Goal: Information Seeking & Learning: Learn about a topic

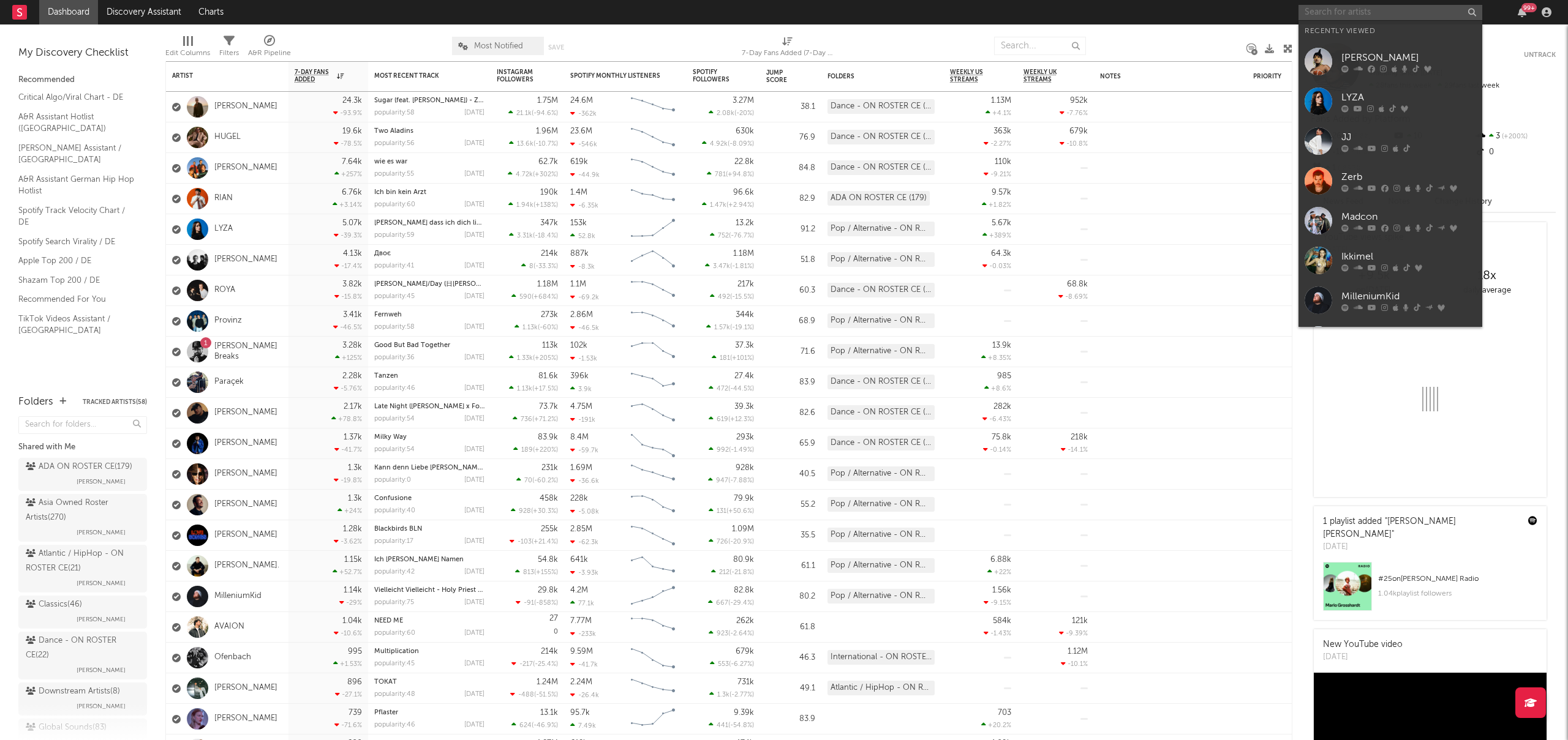
click at [1334, 12] on input "text" at bounding box center [1390, 13] width 184 height 16
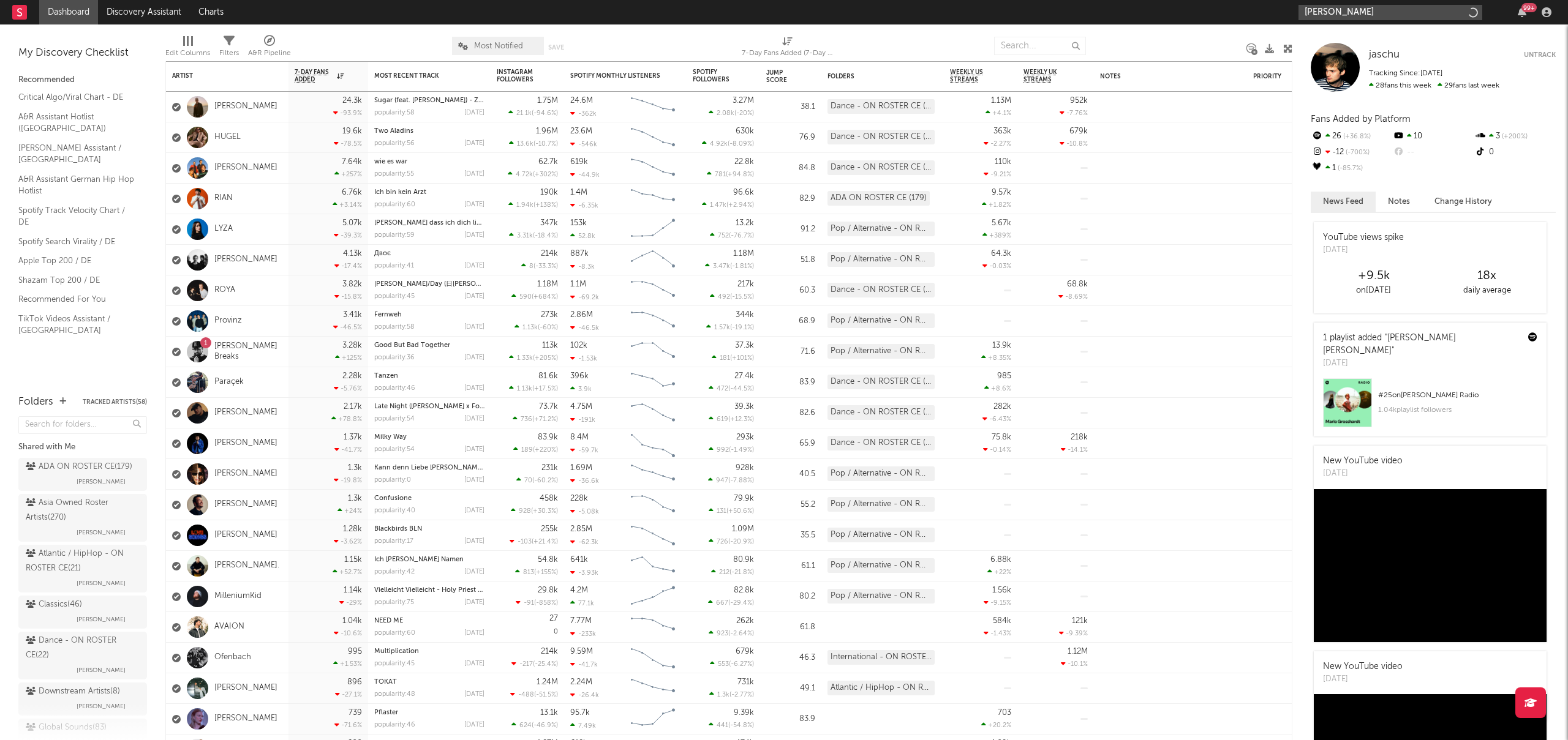
type input "[PERSON_NAME]"
click at [1361, 14] on input "[PERSON_NAME]" at bounding box center [1390, 13] width 184 height 16
click at [771, 77] on div "Jump Score" at bounding box center [781, 76] width 31 height 15
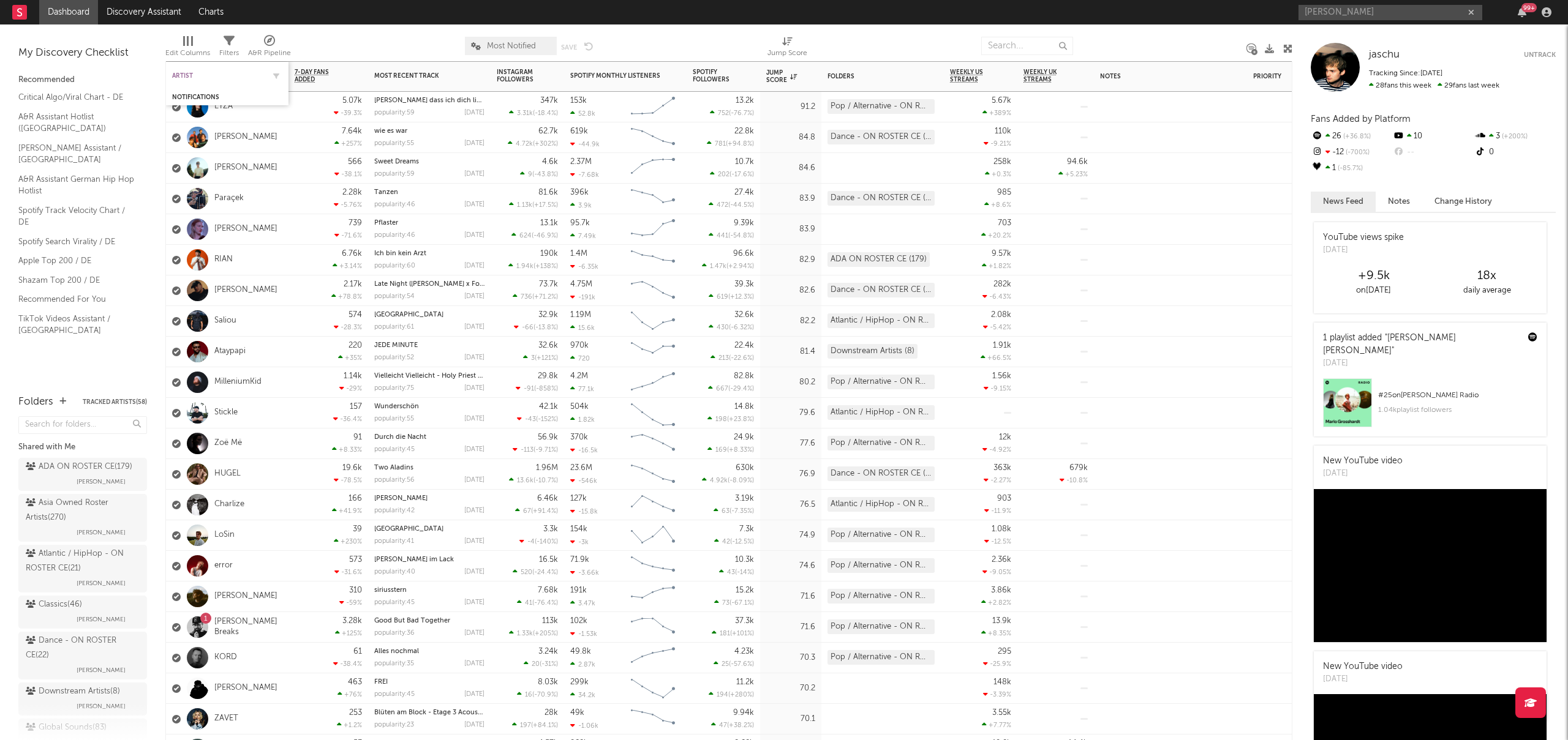
click at [186, 76] on div "Artist" at bounding box center [218, 75] width 92 height 7
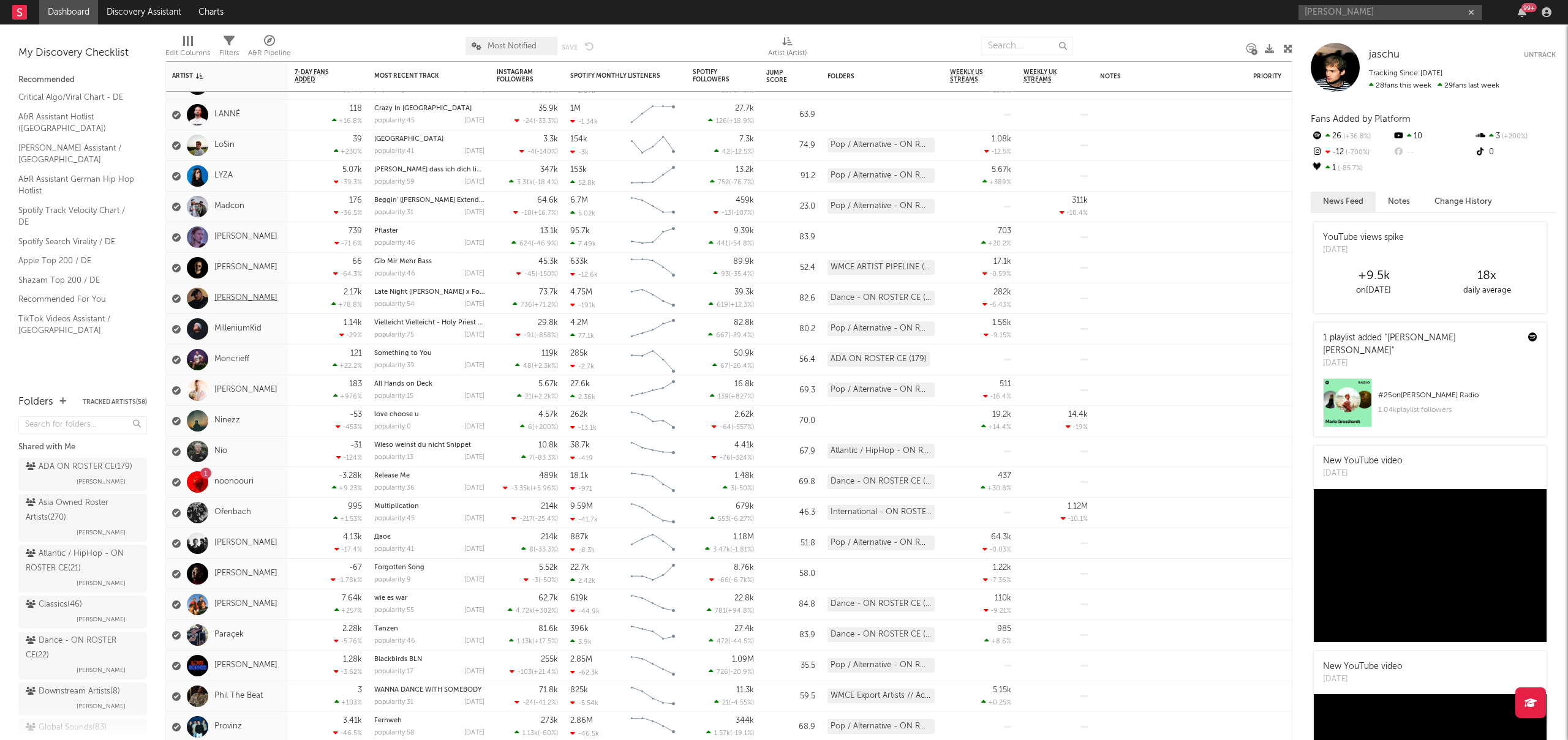
click at [236, 299] on link "[PERSON_NAME]" at bounding box center [246, 298] width 63 height 10
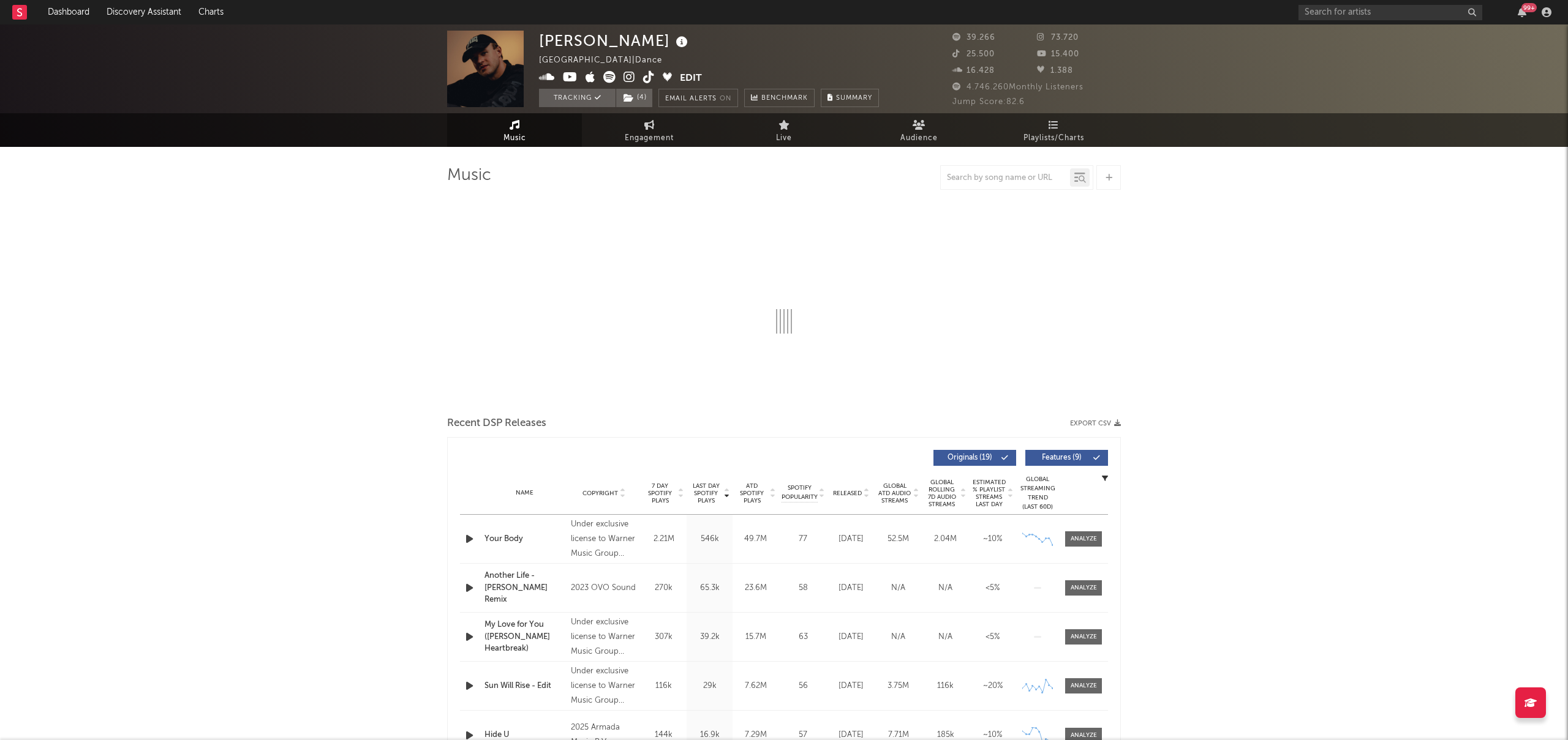
select select "6m"
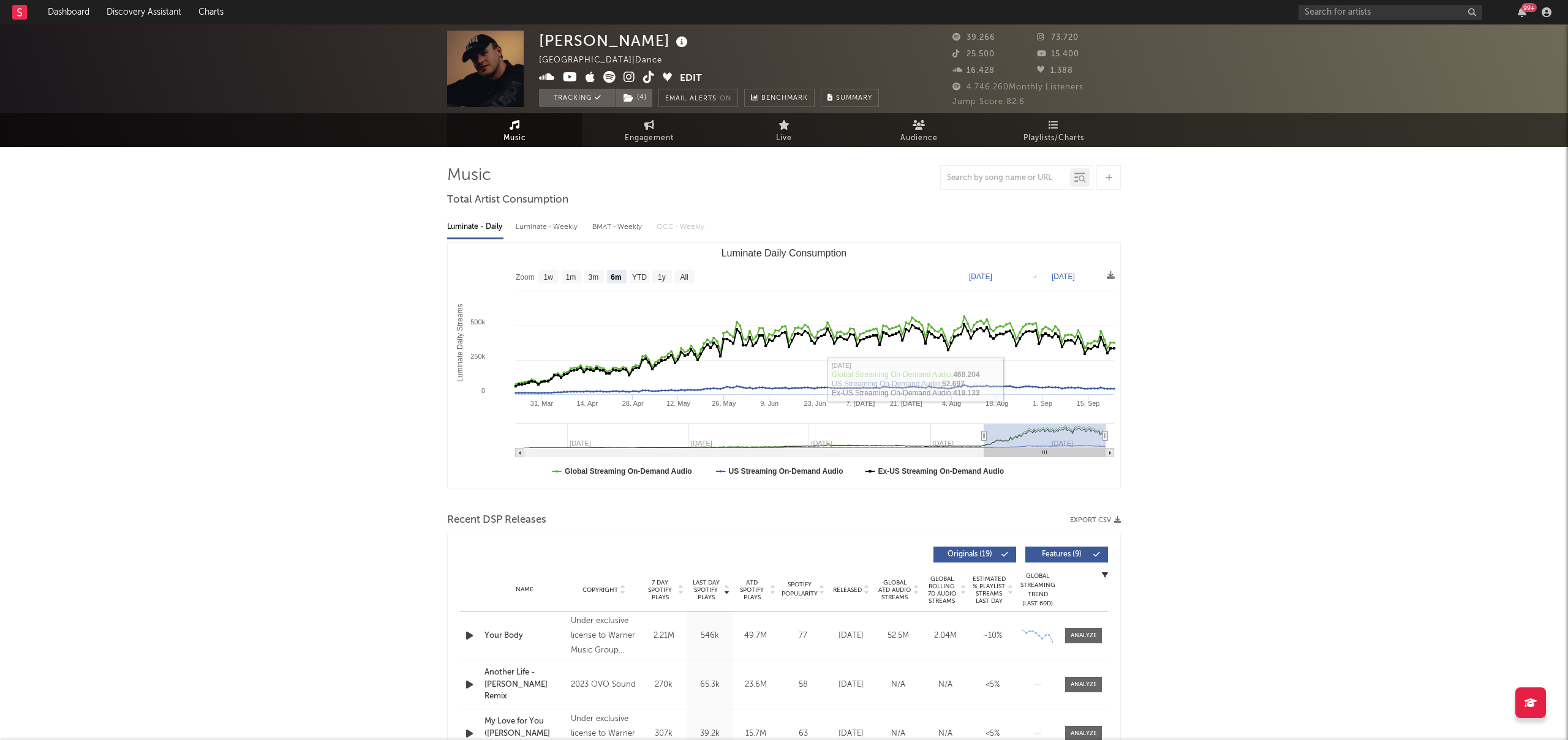
type input "[DATE]"
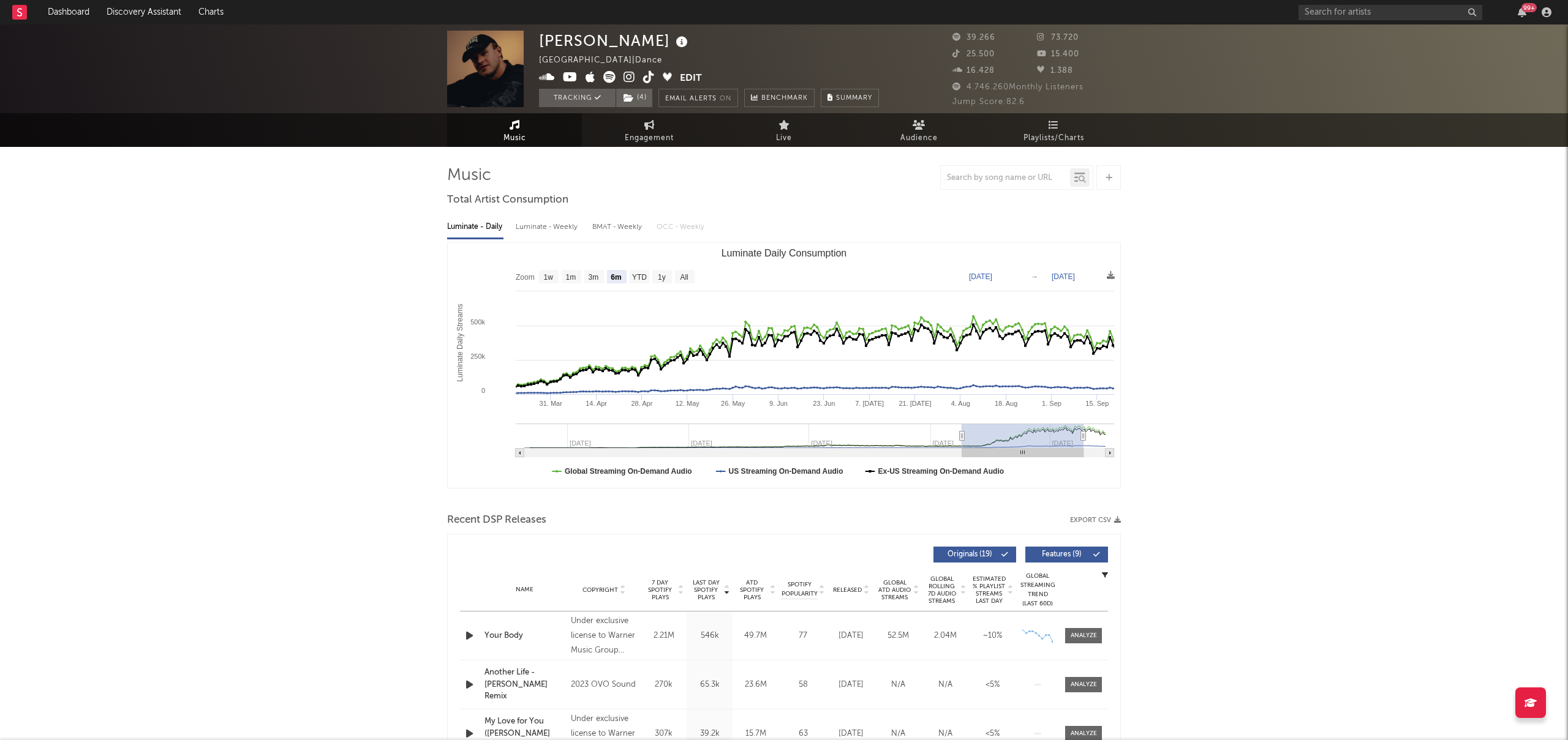
type input "[DATE]"
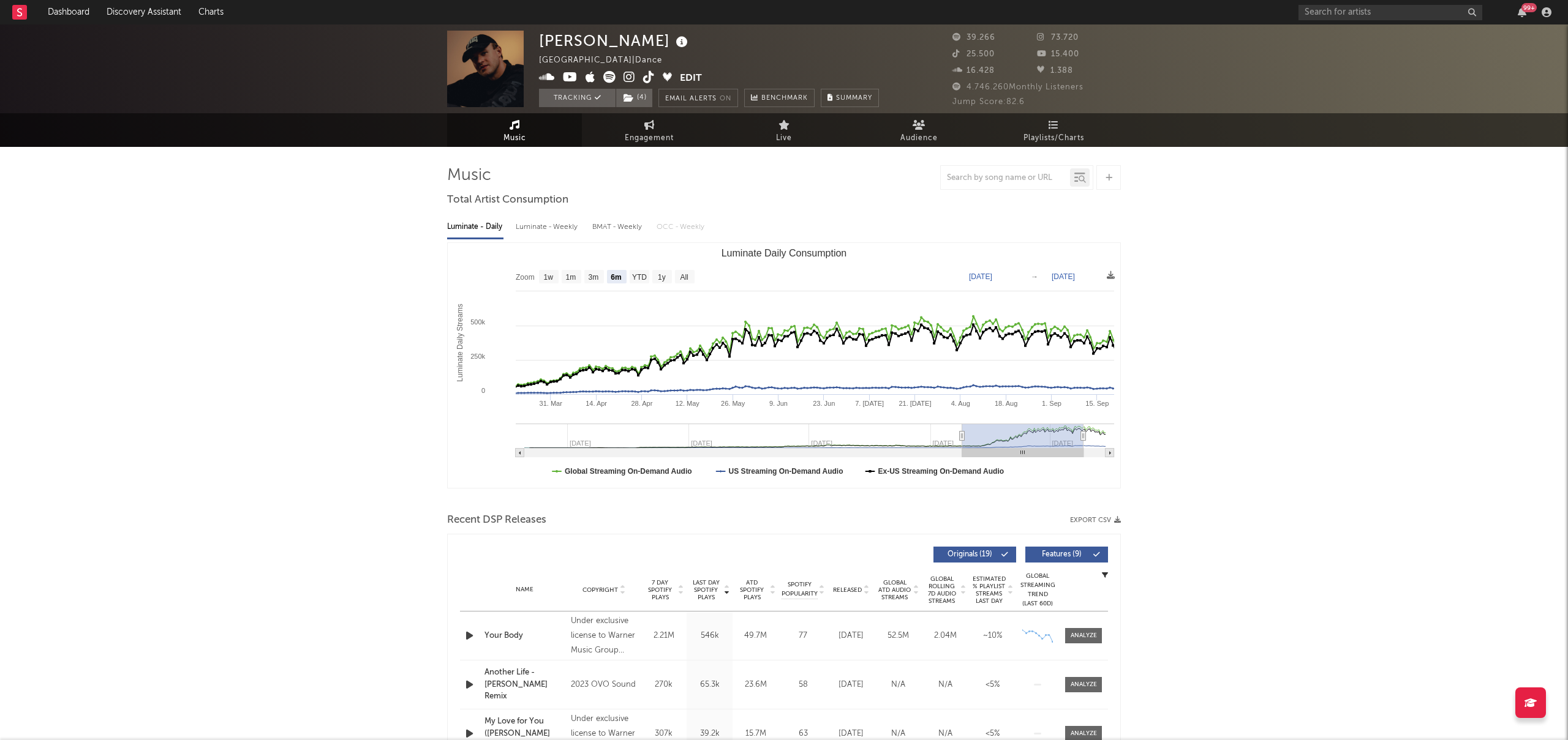
type input "[DATE]"
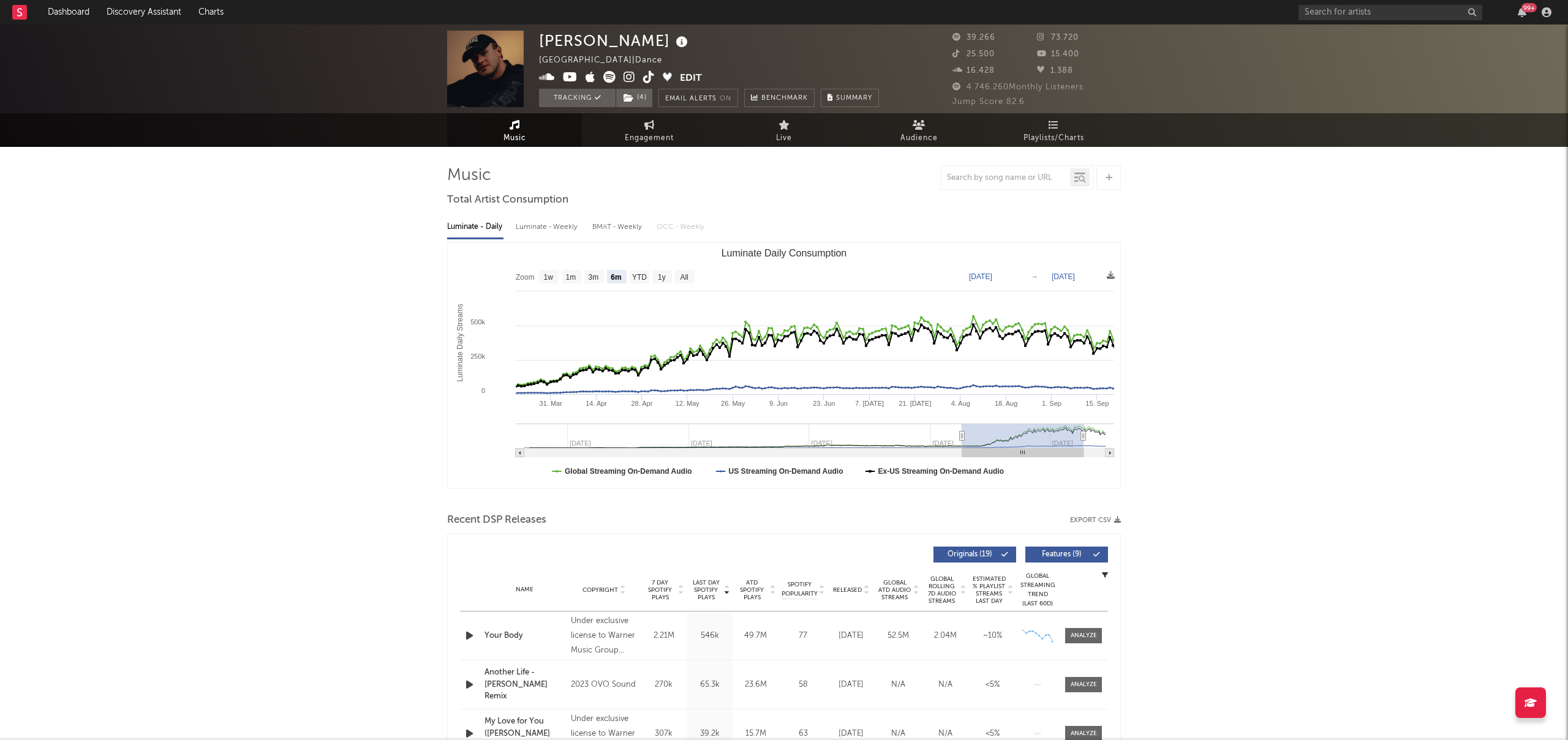
type input "[DATE]"
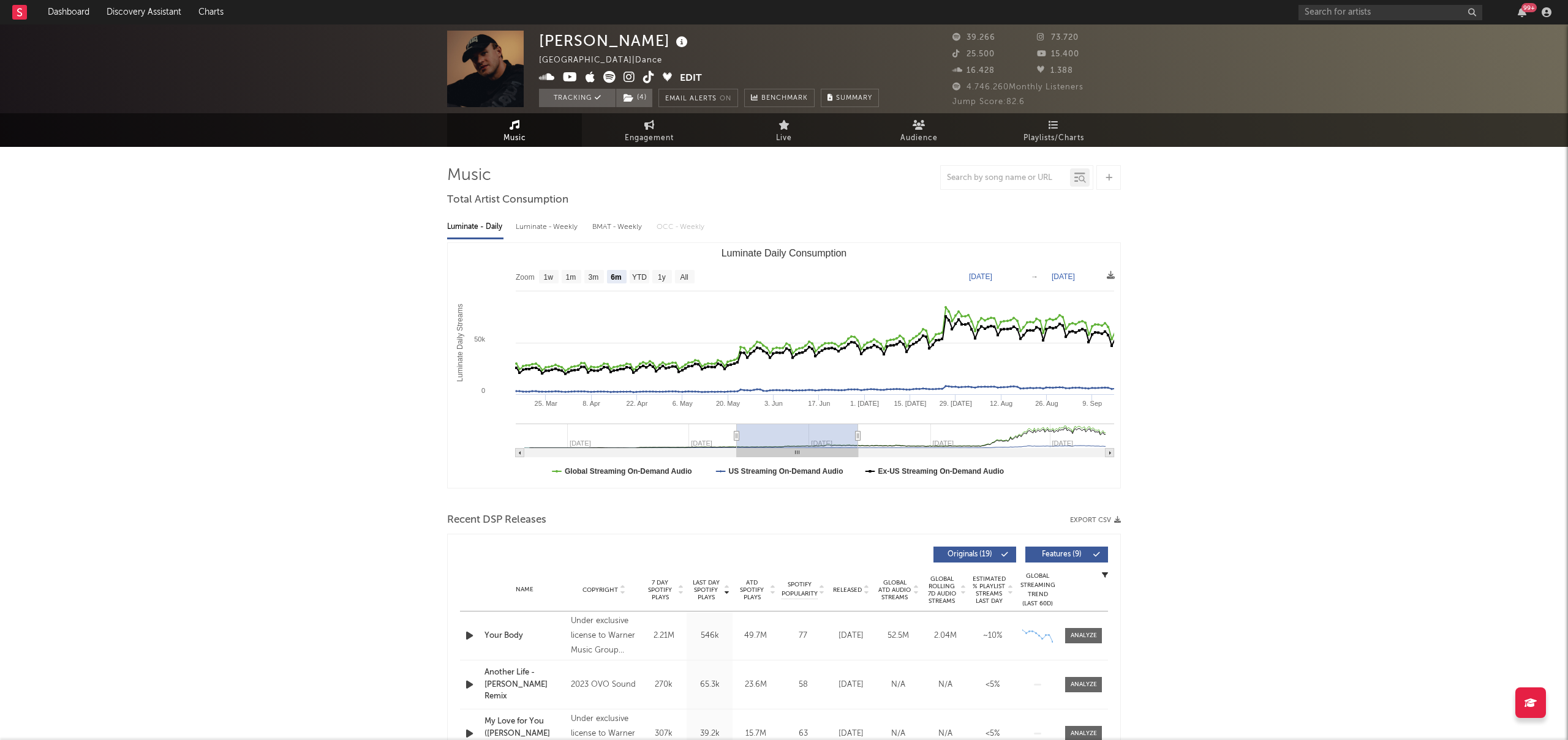
type input "[DATE]"
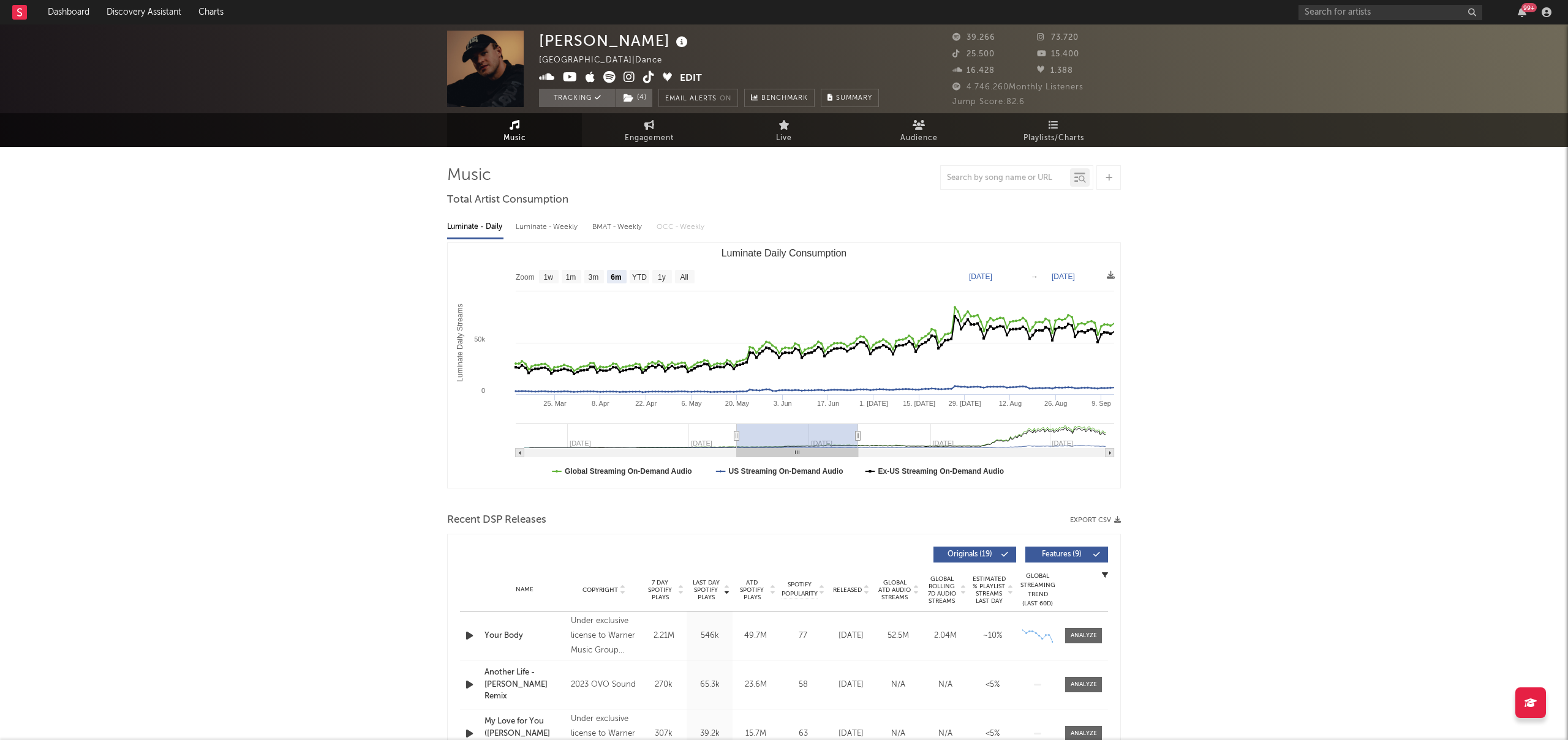
type input "[DATE]"
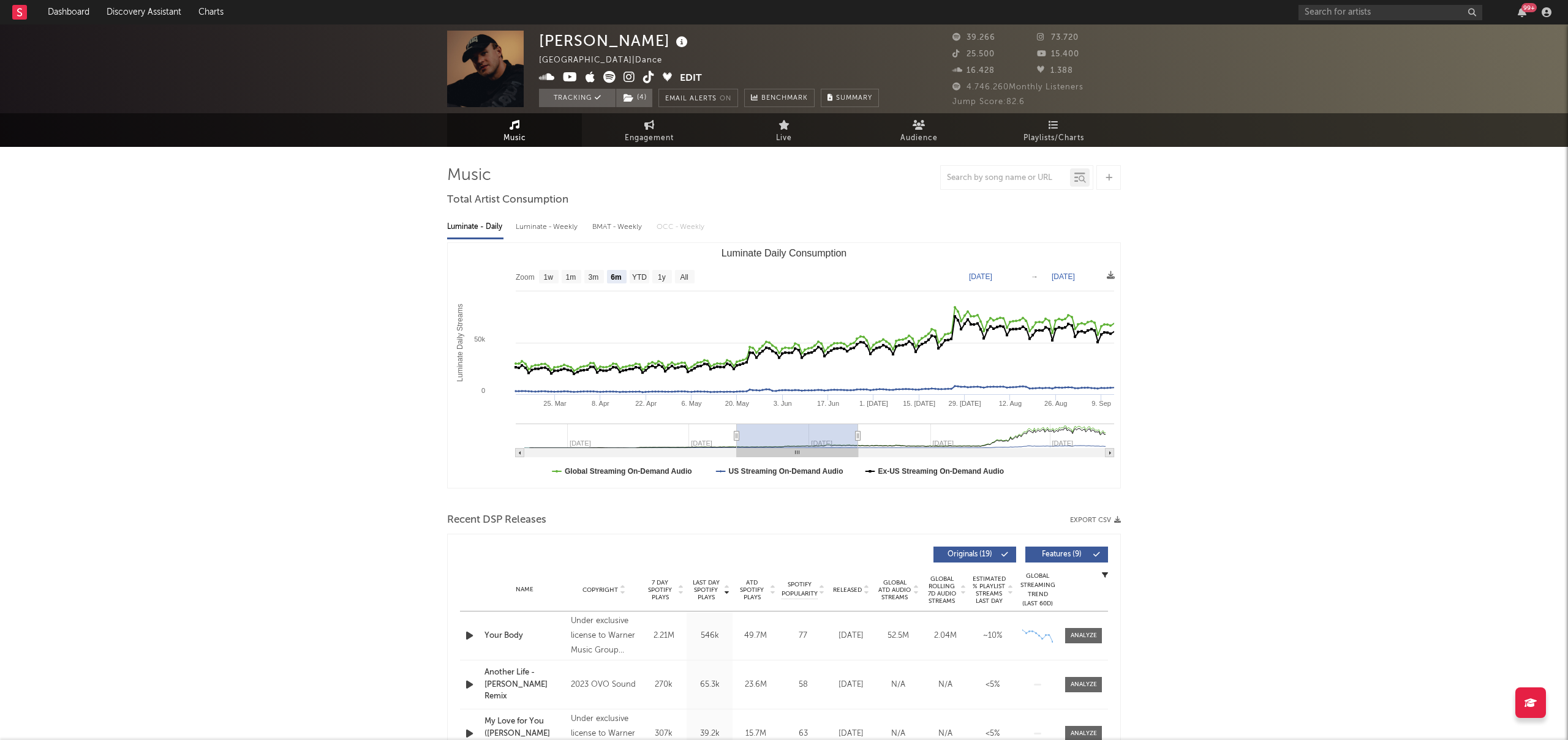
type input "[DATE]"
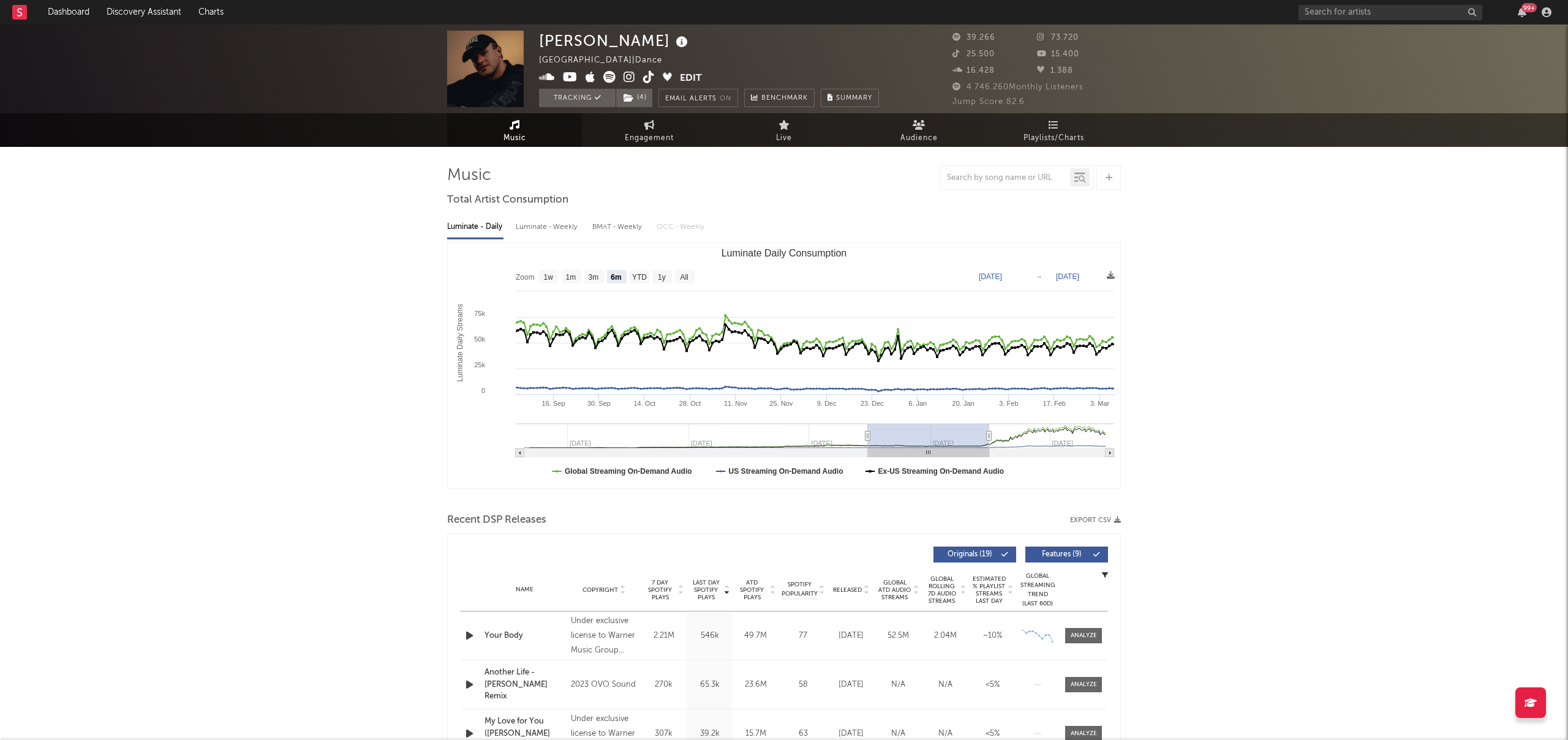
type input "[DATE]"
drag, startPoint x: 987, startPoint y: 438, endPoint x: 919, endPoint y: 471, distance: 75.6
click at [919, 471] on icon "Created with Highcharts 10.3.3 Luminate Daily Streams Luminate Daily Consumptio…" at bounding box center [783, 365] width 672 height 245
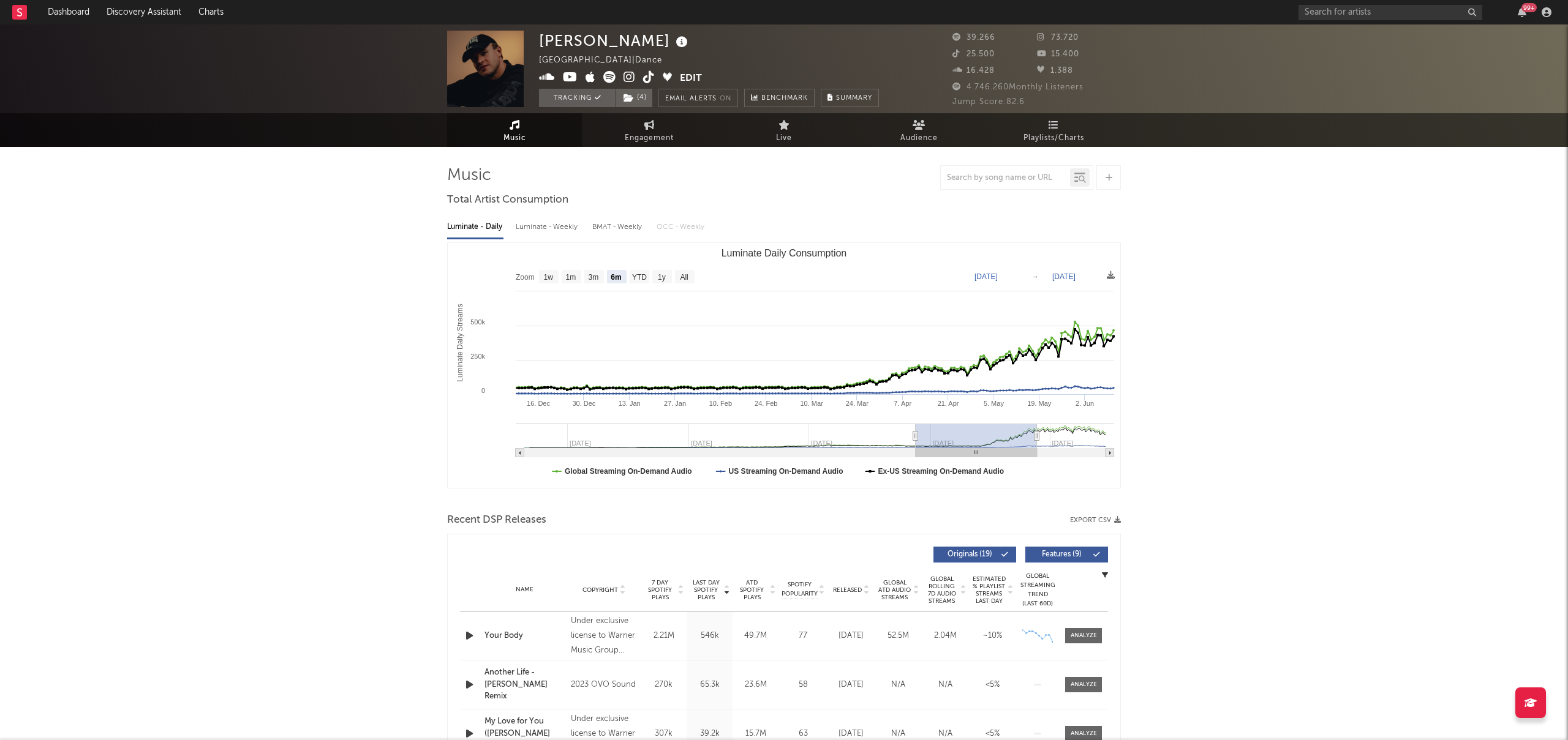
type input "[DATE]"
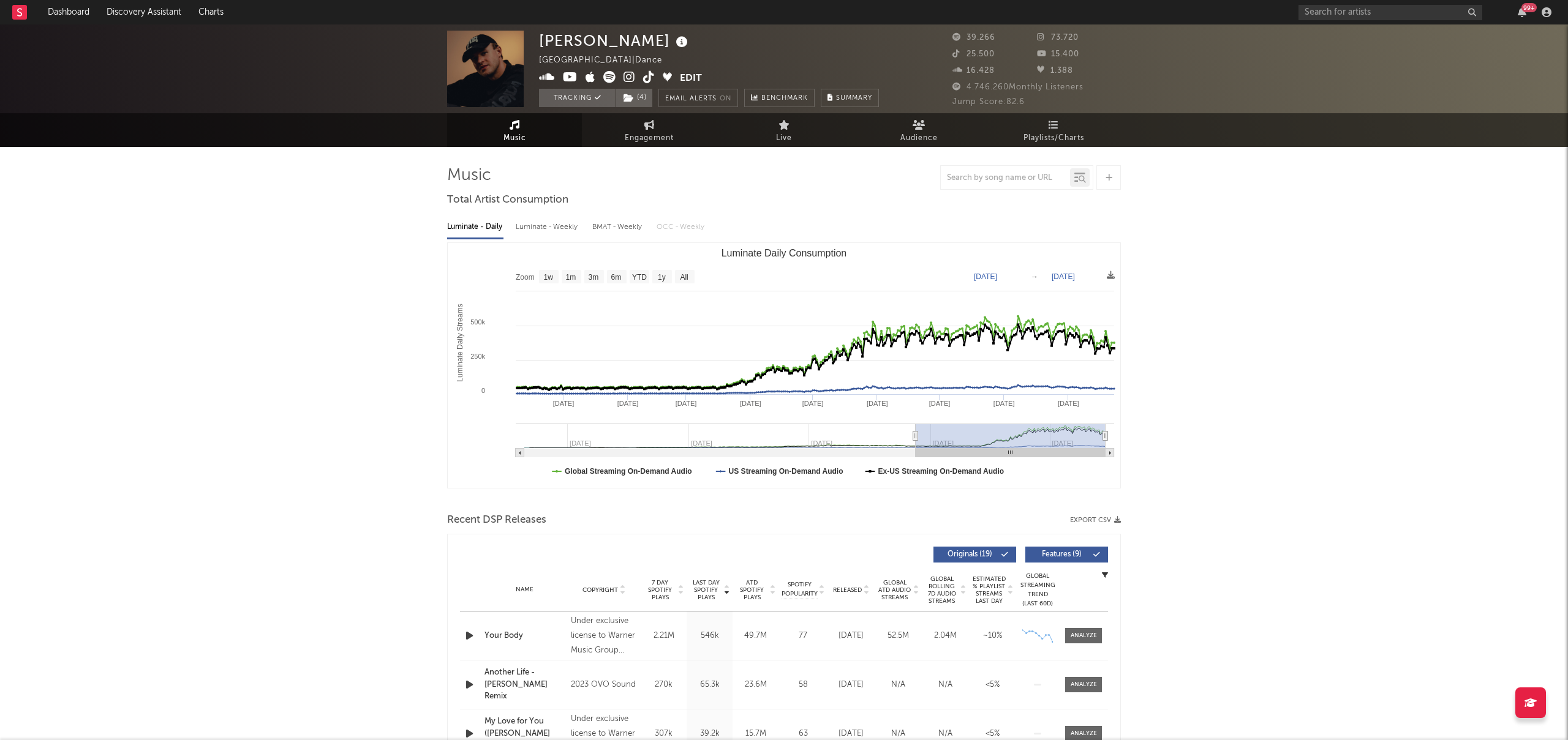
drag, startPoint x: 1035, startPoint y: 436, endPoint x: 1123, endPoint y: 440, distance: 88.1
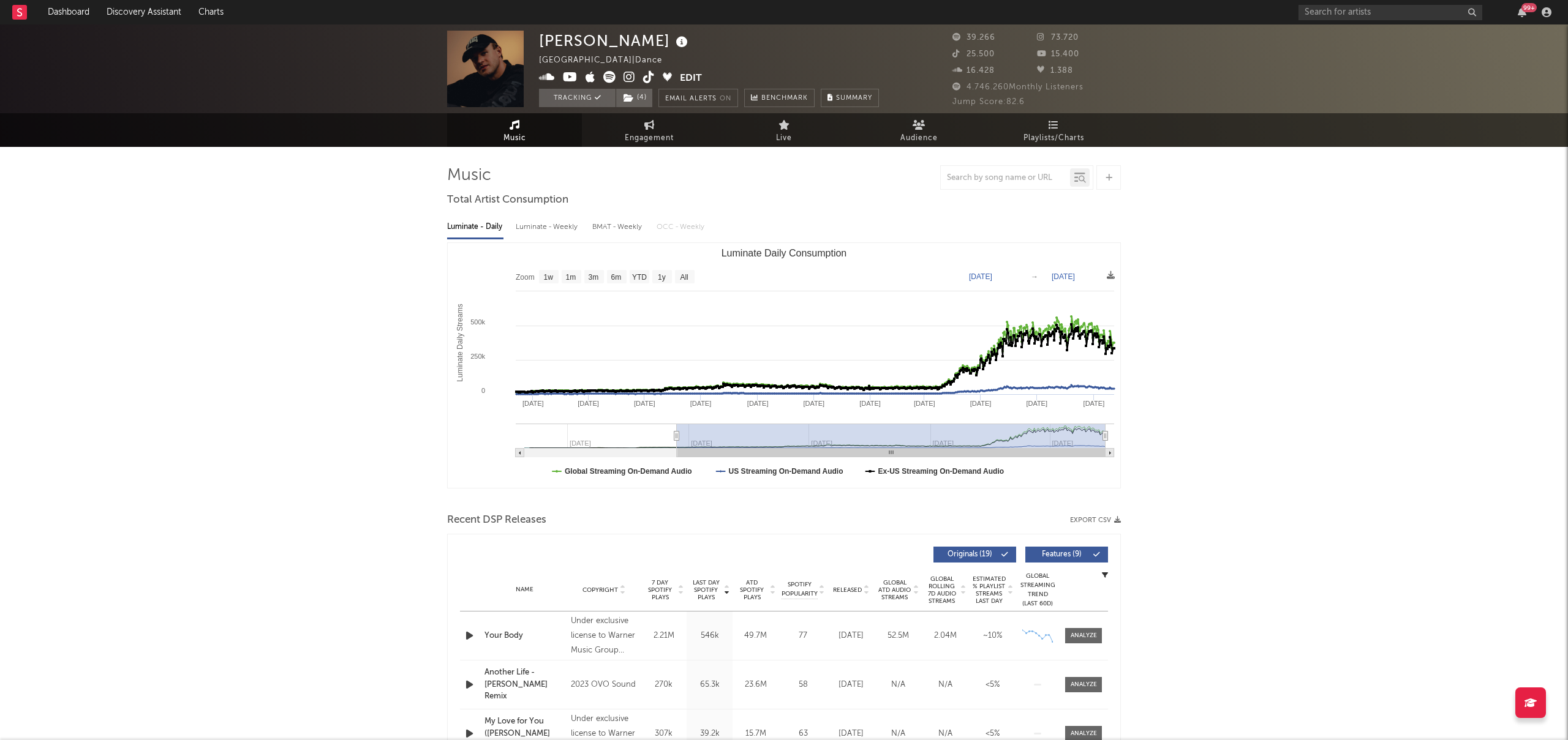
drag, startPoint x: 917, startPoint y: 434, endPoint x: 677, endPoint y: 486, distance: 245.6
click at [677, 486] on icon "Created with Highcharts 10.3.3 Luminate Daily Streams Luminate Daily Consumptio…" at bounding box center [783, 365] width 672 height 245
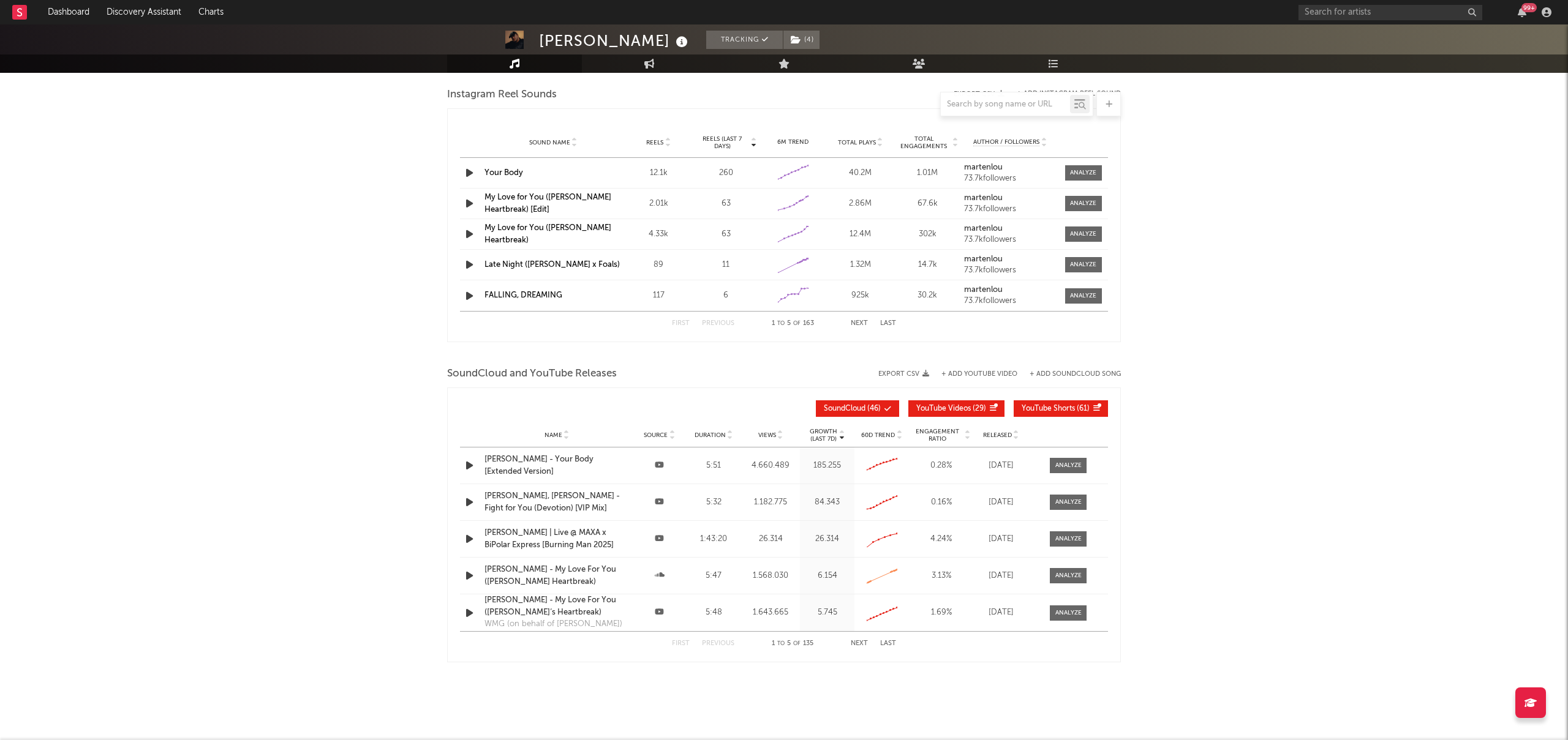
scroll to position [896, 0]
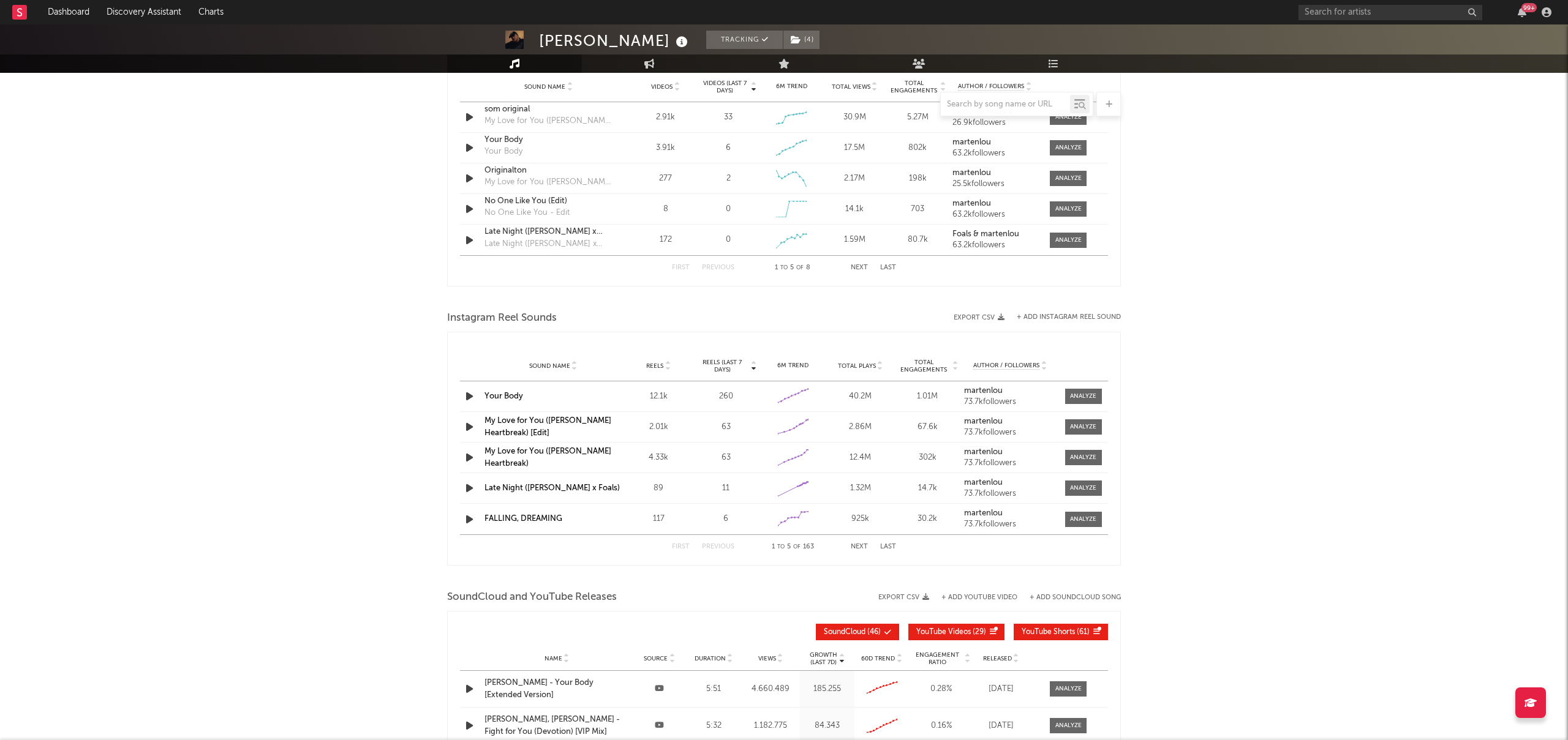
click at [656, 372] on div "Sound Name Reels Reels (last 7 days) 6M Trend Total Plays Total Engagements Aut…" at bounding box center [784, 365] width 648 height 31
click at [655, 364] on span "Reels" at bounding box center [655, 365] width 17 height 7
click at [544, 366] on span "Sound Name" at bounding box center [549, 365] width 41 height 7
click at [864, 548] on button "Next" at bounding box center [859, 547] width 17 height 7
click at [855, 547] on button "Next" at bounding box center [859, 547] width 17 height 7
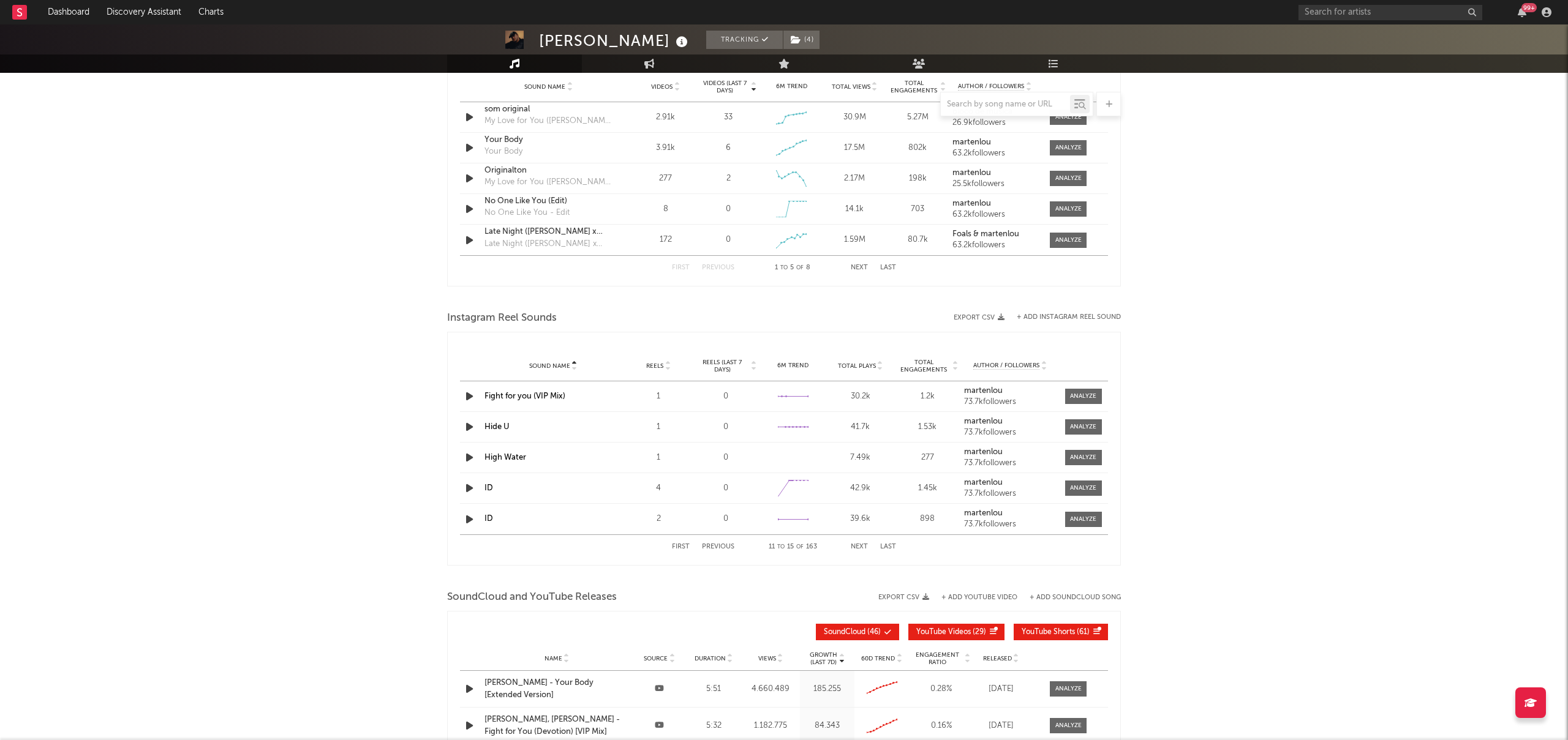
click at [855, 547] on button "Next" at bounding box center [859, 547] width 17 height 7
click at [856, 545] on button "Next" at bounding box center [859, 547] width 17 height 7
click at [855, 546] on button "Next" at bounding box center [859, 547] width 17 height 7
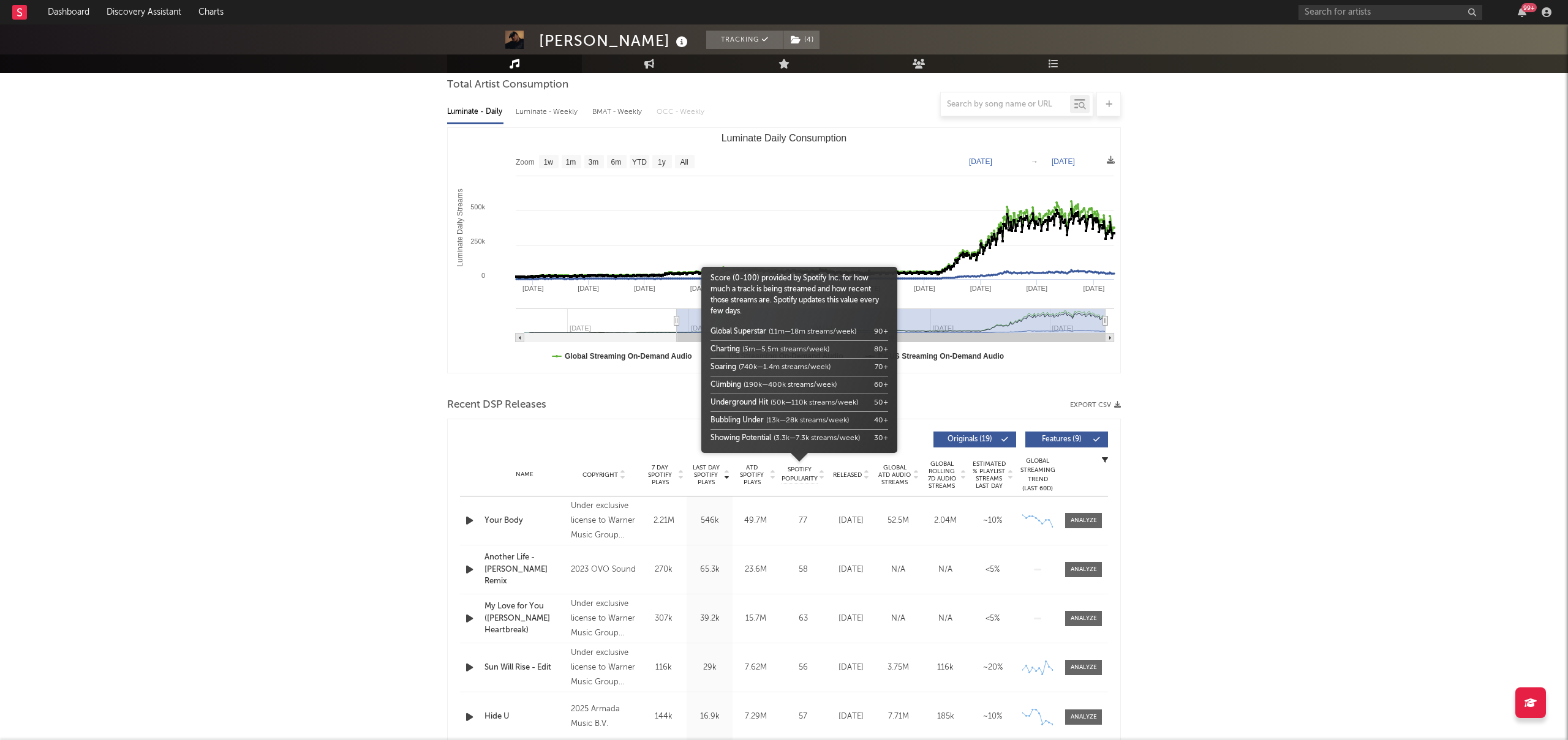
scroll to position [0, 0]
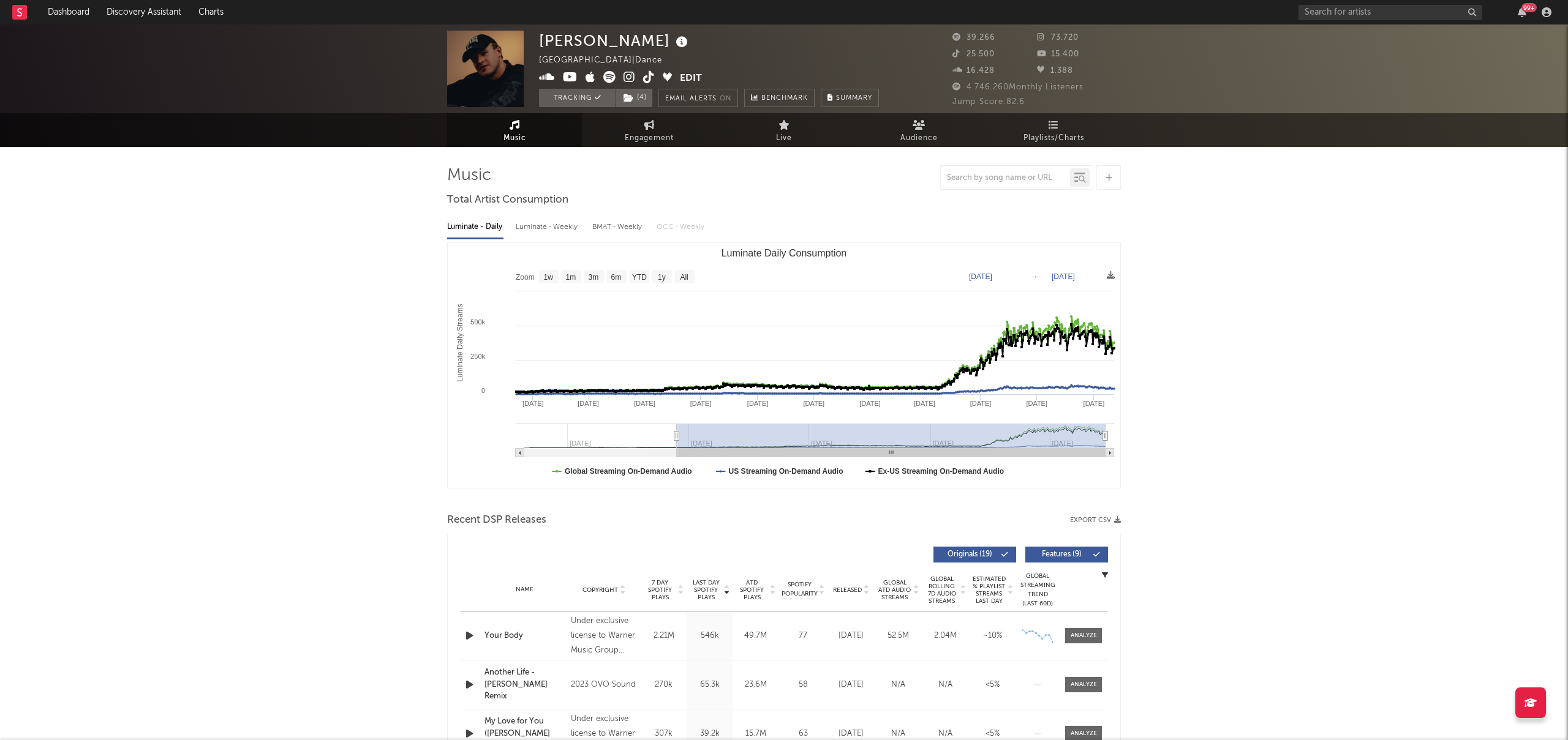
click at [646, 75] on icon at bounding box center [649, 77] width 12 height 13
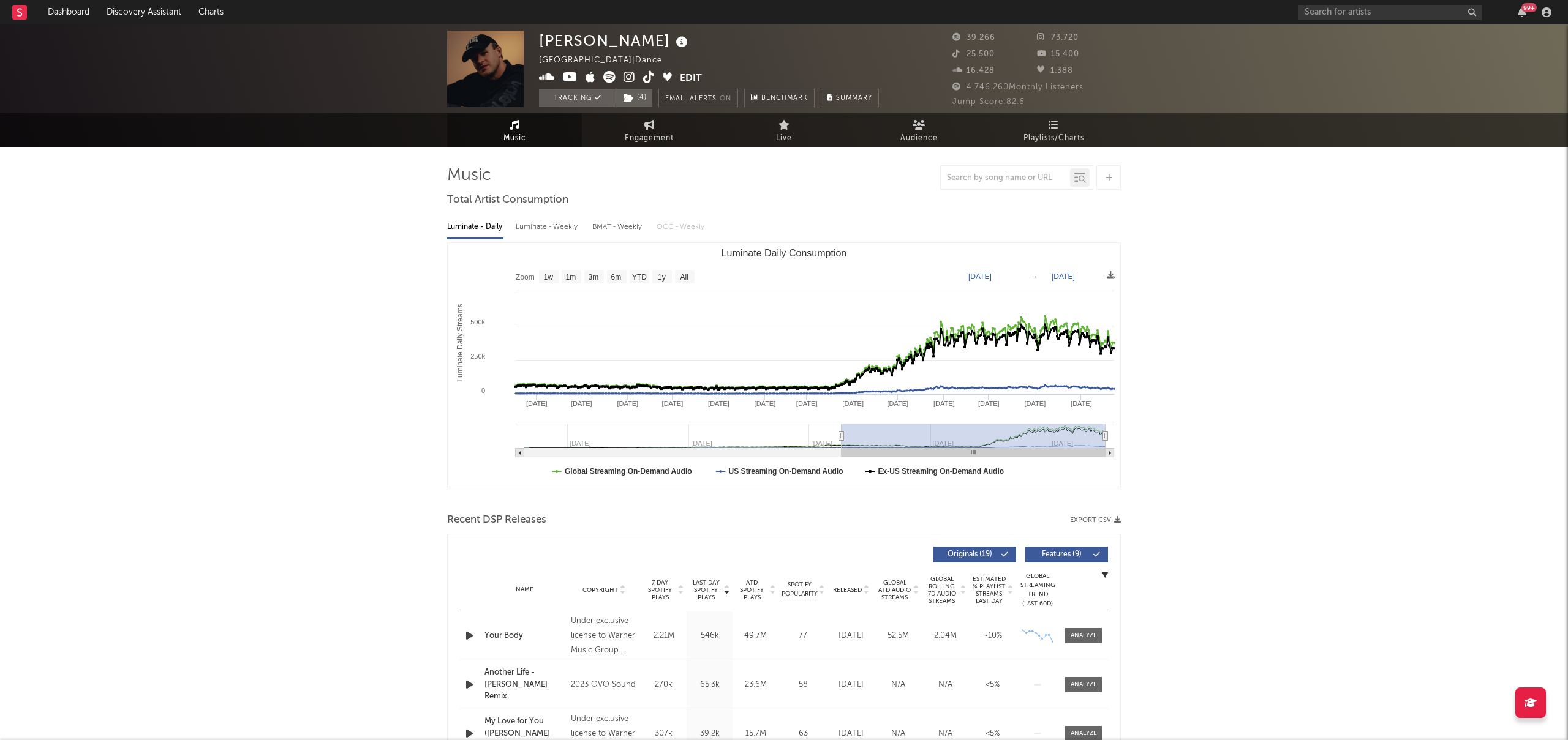
type input "[DATE]"
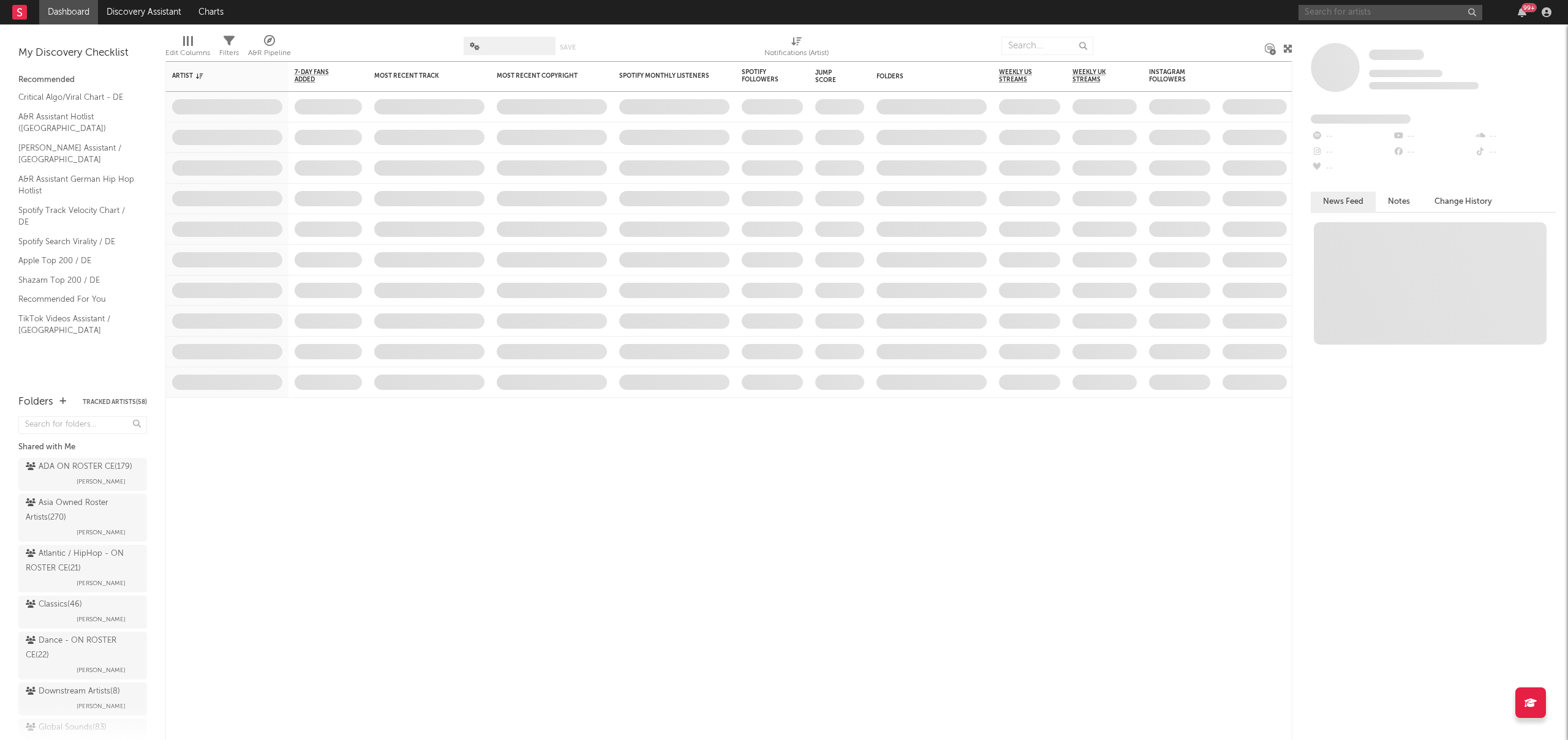
click at [1348, 12] on input "text" at bounding box center [1390, 13] width 184 height 16
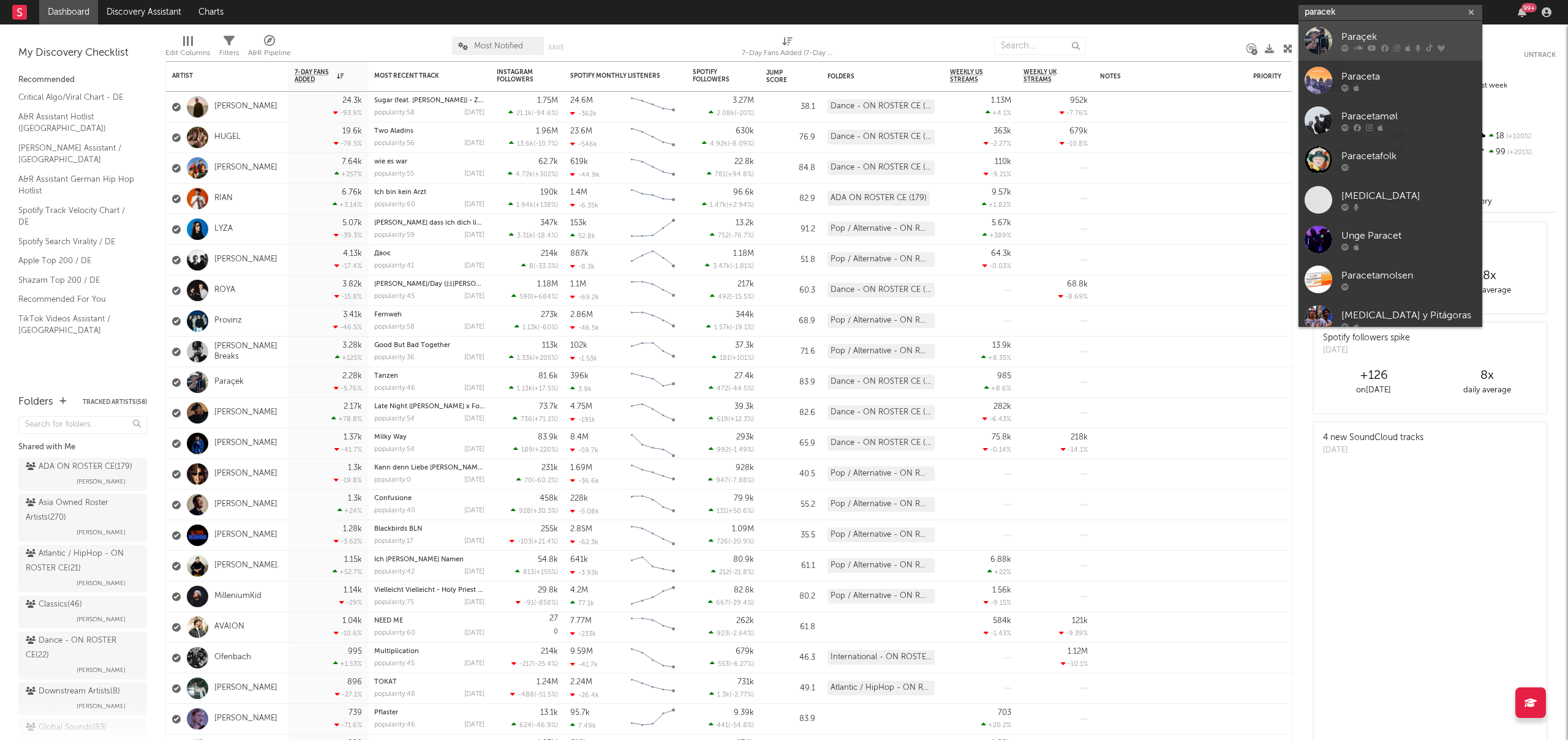
type input "paracek"
click at [1370, 38] on div "Paraçek" at bounding box center [1408, 37] width 135 height 15
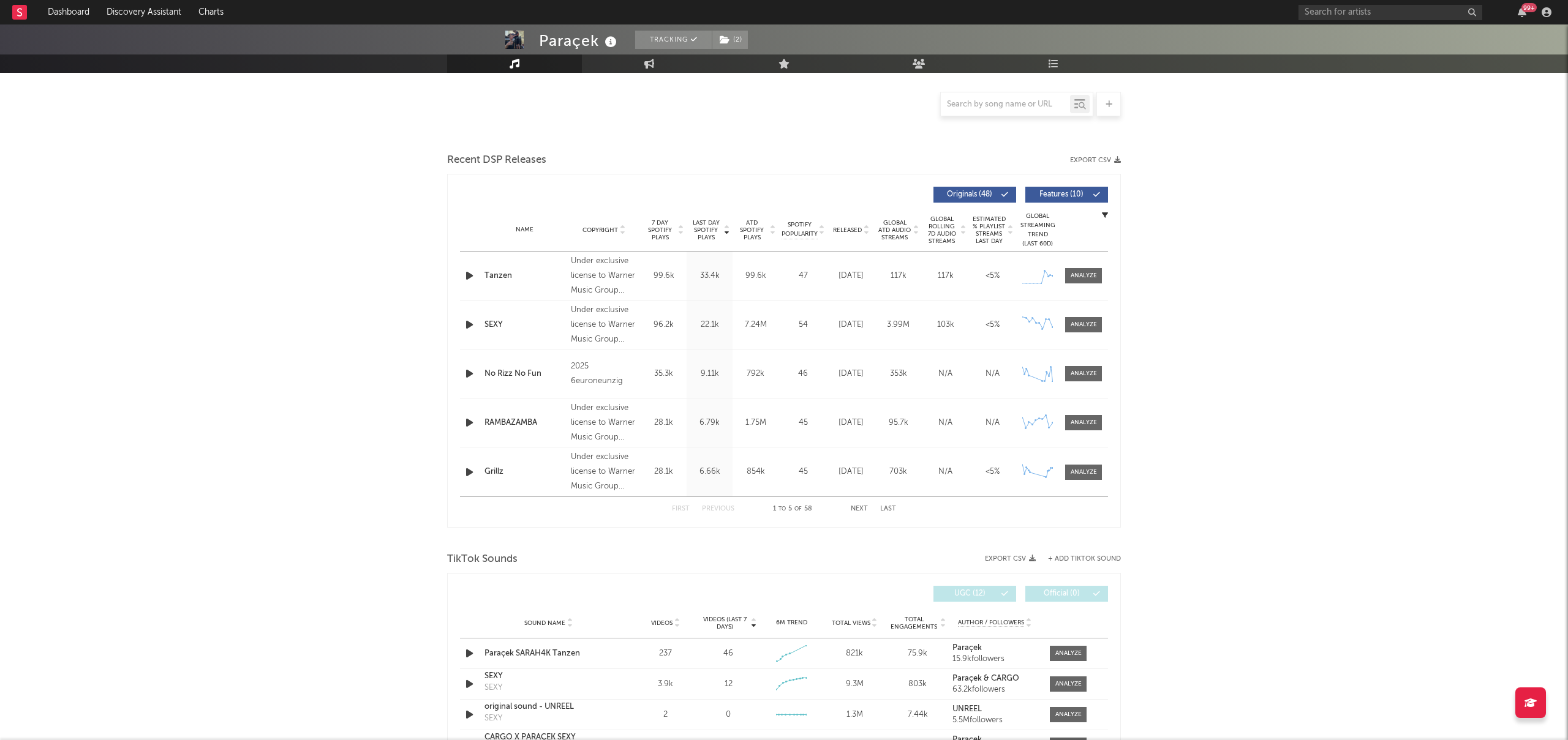
select select "6m"
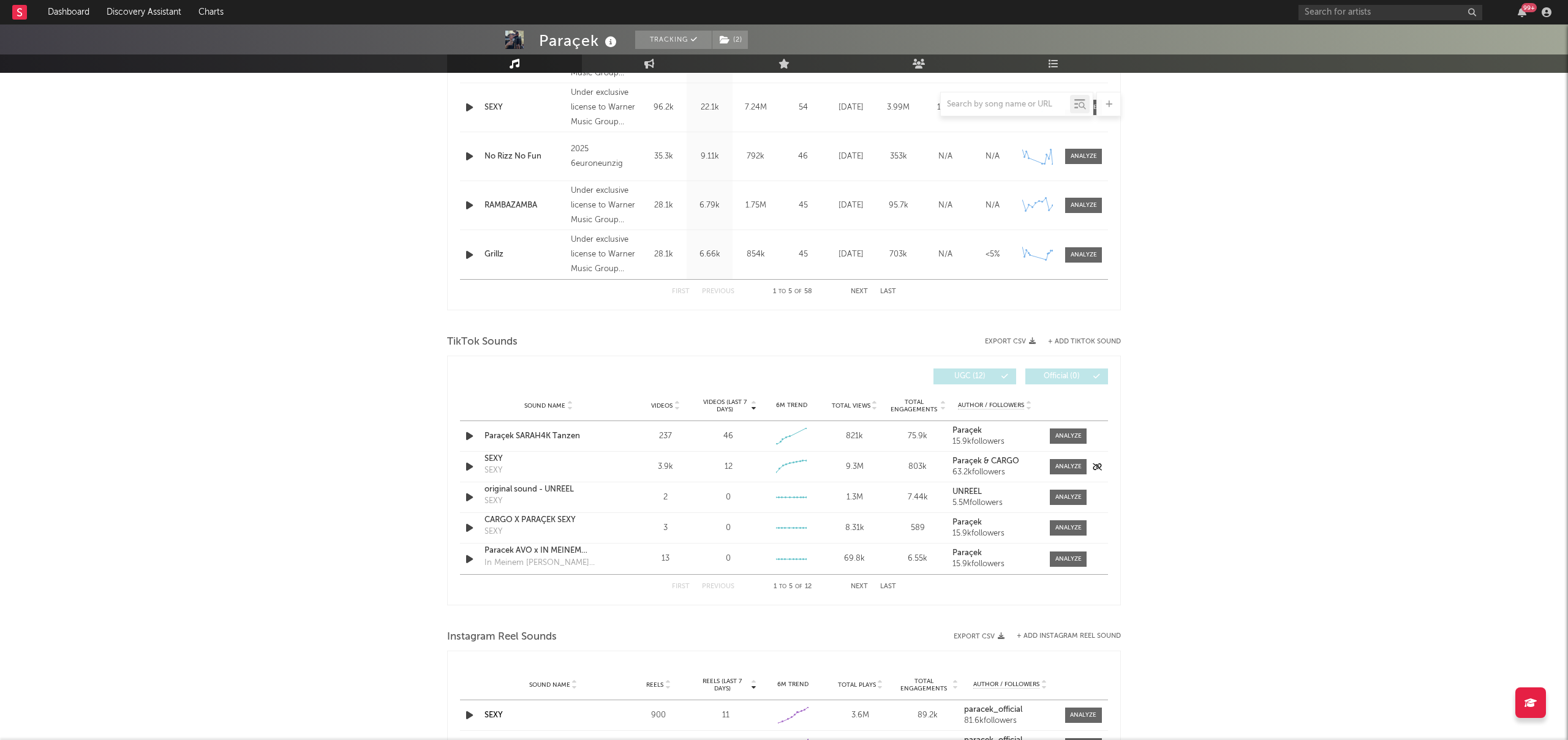
scroll to position [579, 0]
click at [1069, 440] on span at bounding box center [1067, 435] width 37 height 16
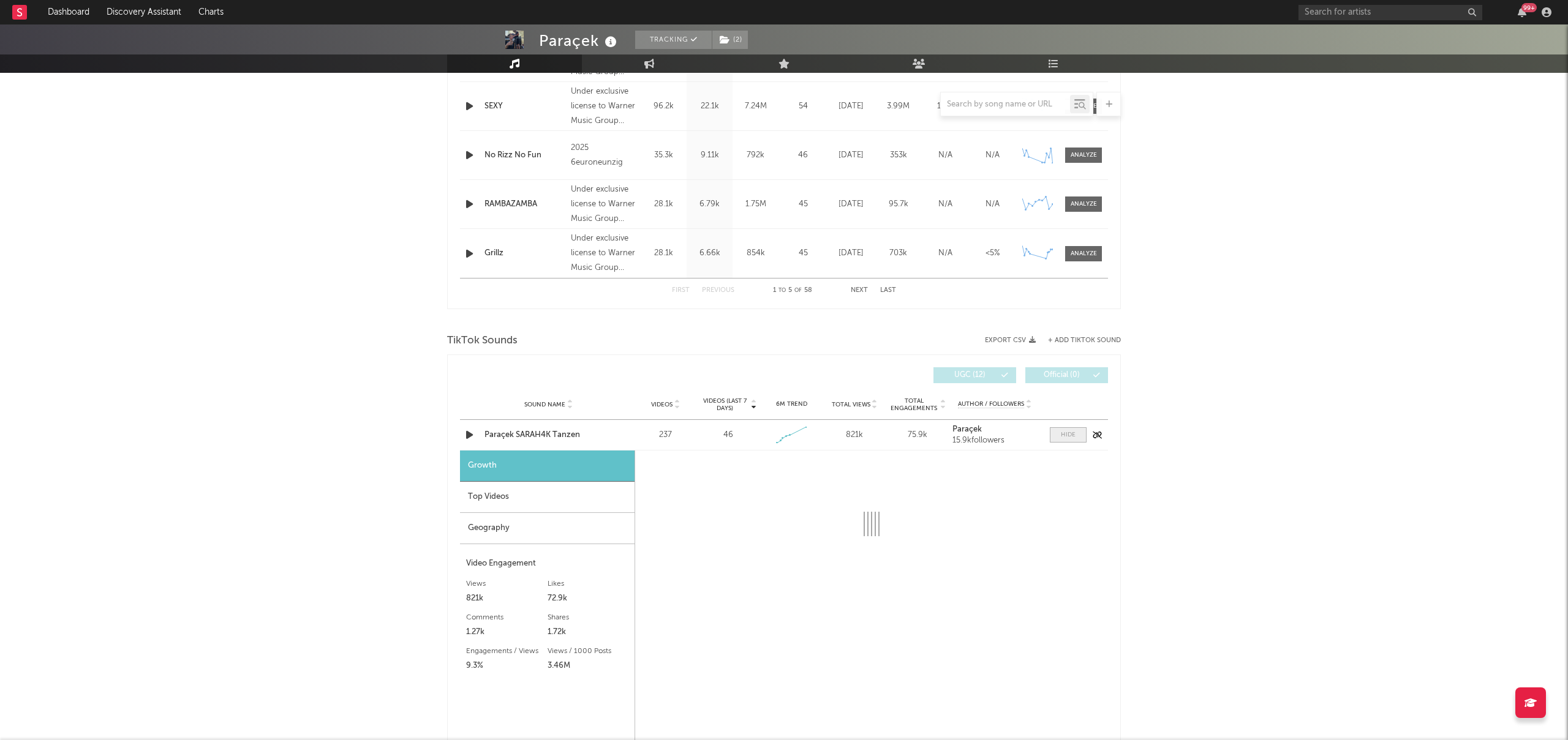
select select "1w"
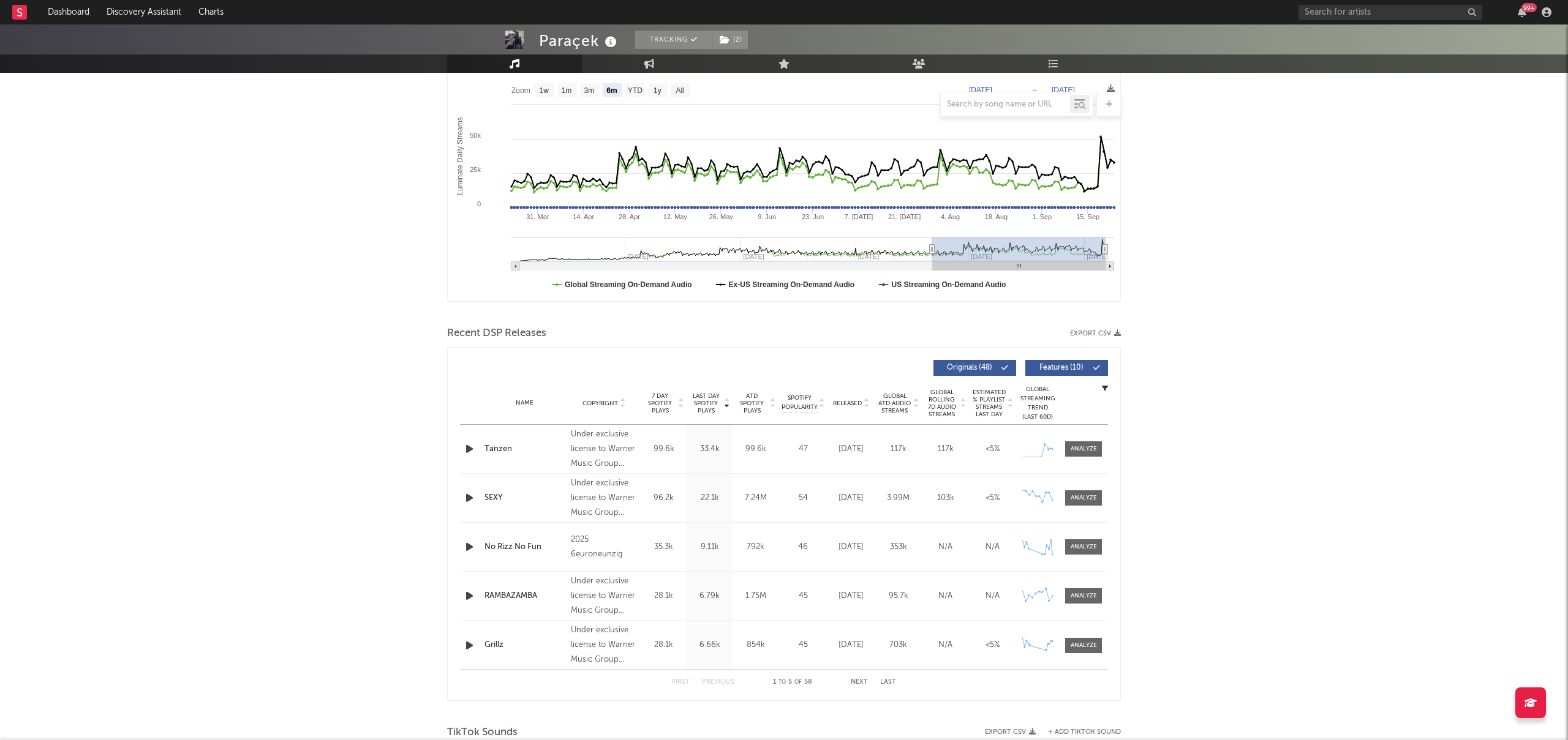
scroll to position [0, 0]
